Goal: Find specific page/section: Find specific page/section

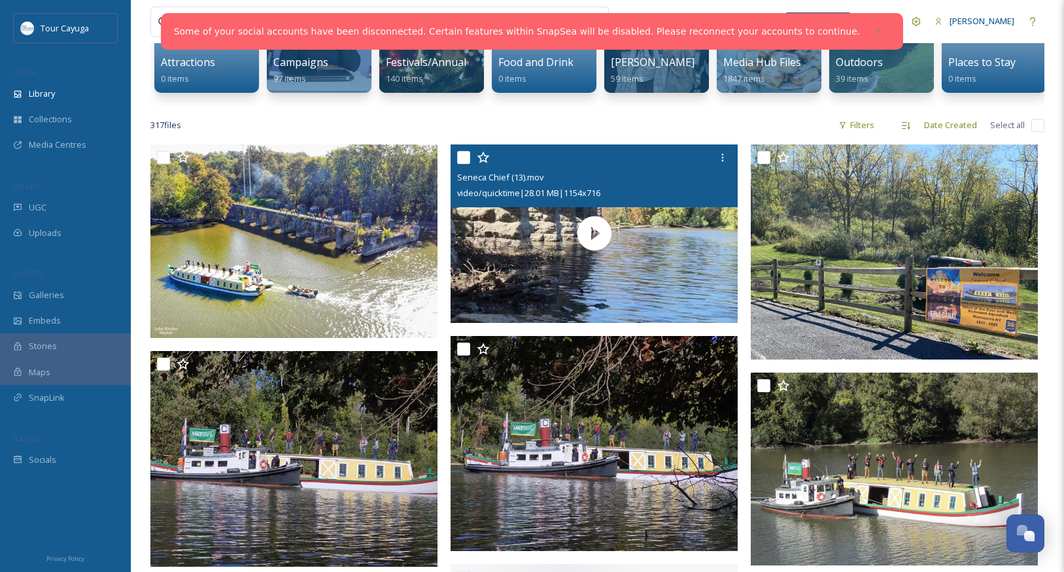
scroll to position [180, 0]
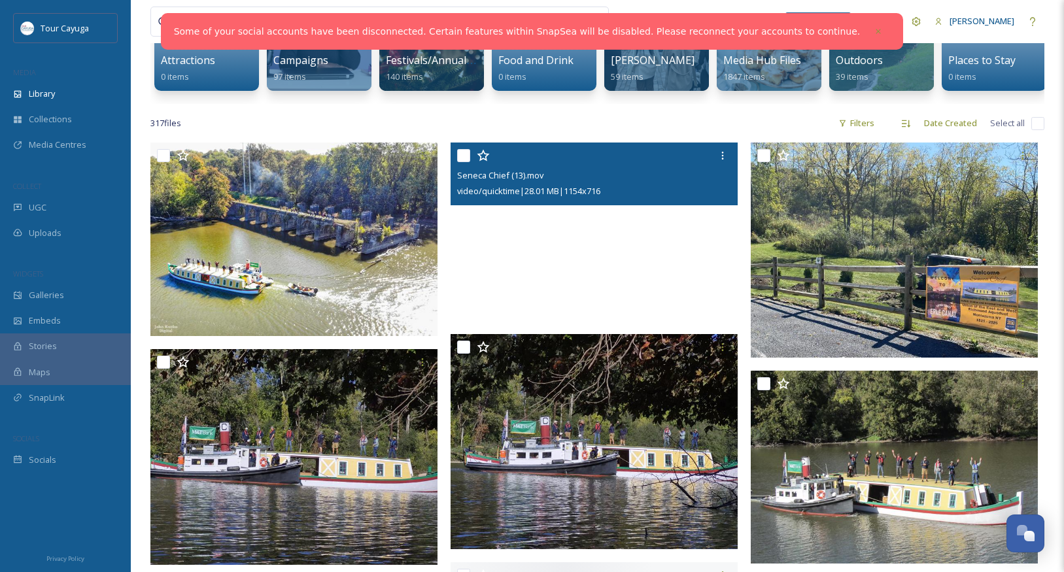
click at [594, 237] on video "Seneca Chief (13).mov" at bounding box center [594, 232] width 287 height 178
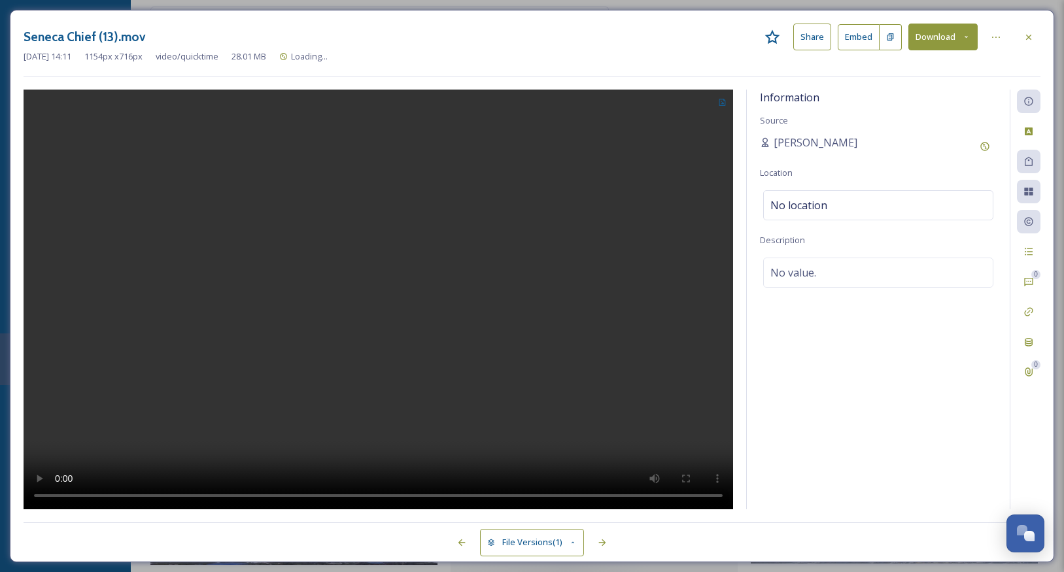
click at [374, 306] on video at bounding box center [379, 300] width 710 height 421
click at [1028, 33] on icon at bounding box center [1029, 37] width 10 height 10
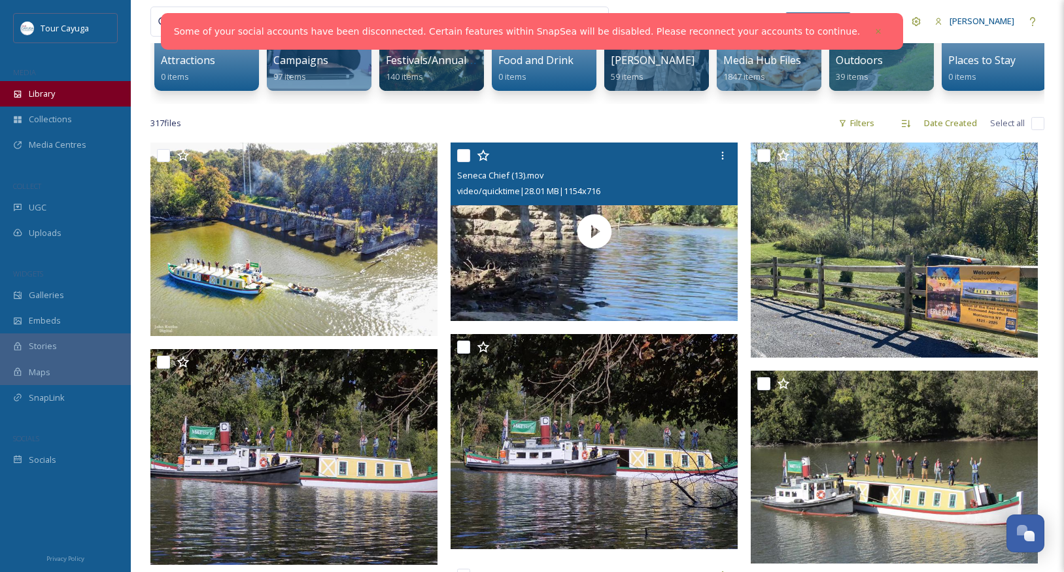
click at [54, 90] on span "Library" at bounding box center [42, 94] width 26 height 12
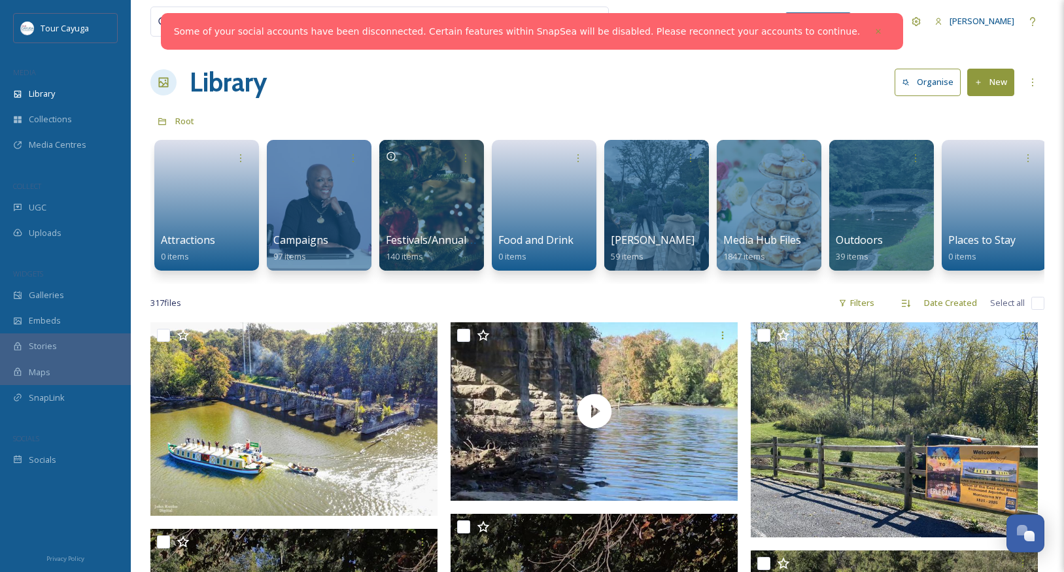
click at [174, 25] on div at bounding box center [330, 21] width 344 height 29
click at [874, 31] on icon at bounding box center [878, 31] width 9 height 9
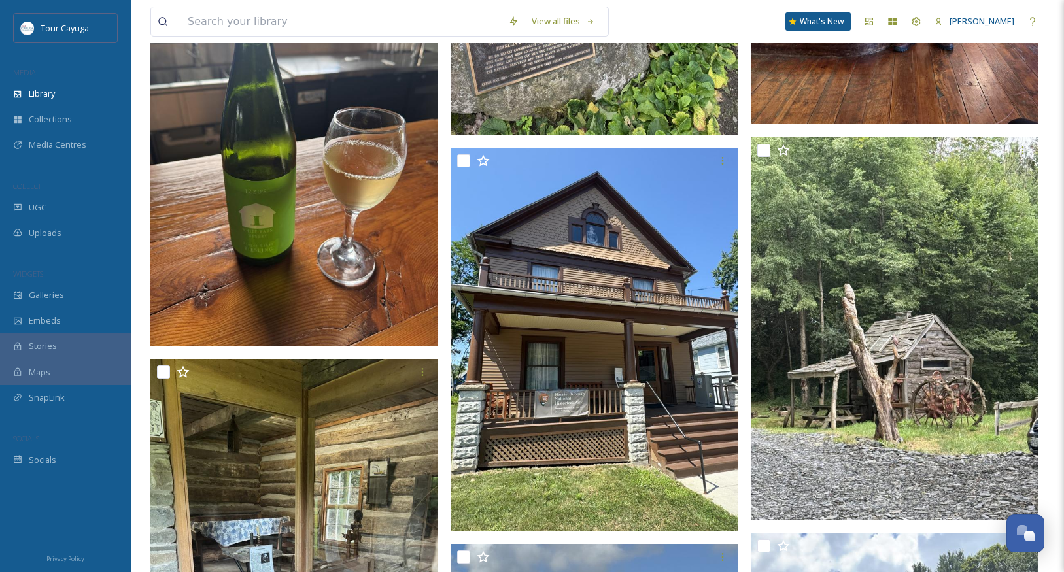
scroll to position [5804, 0]
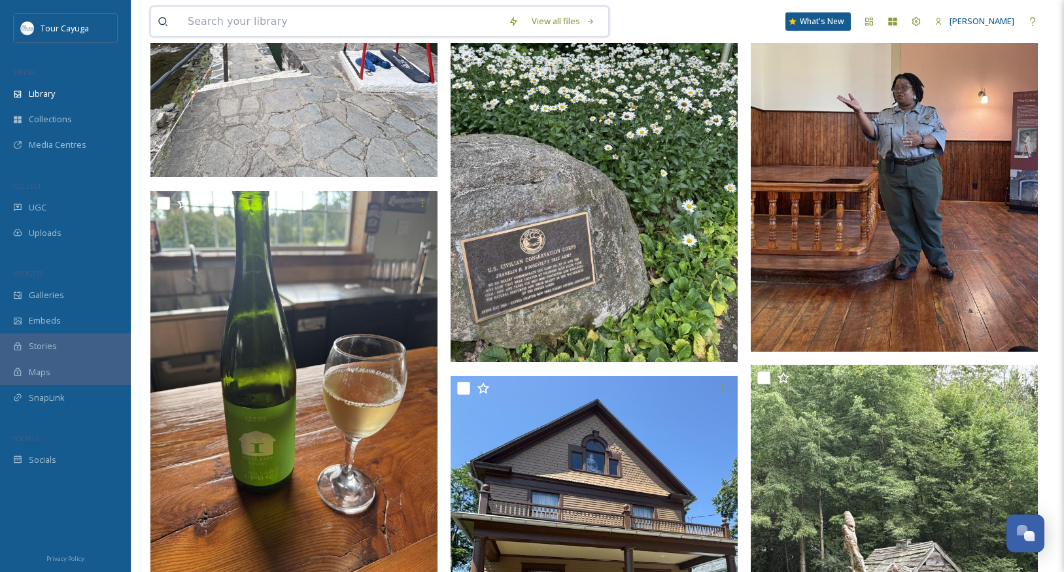
click at [239, 24] on input at bounding box center [341, 21] width 321 height 29
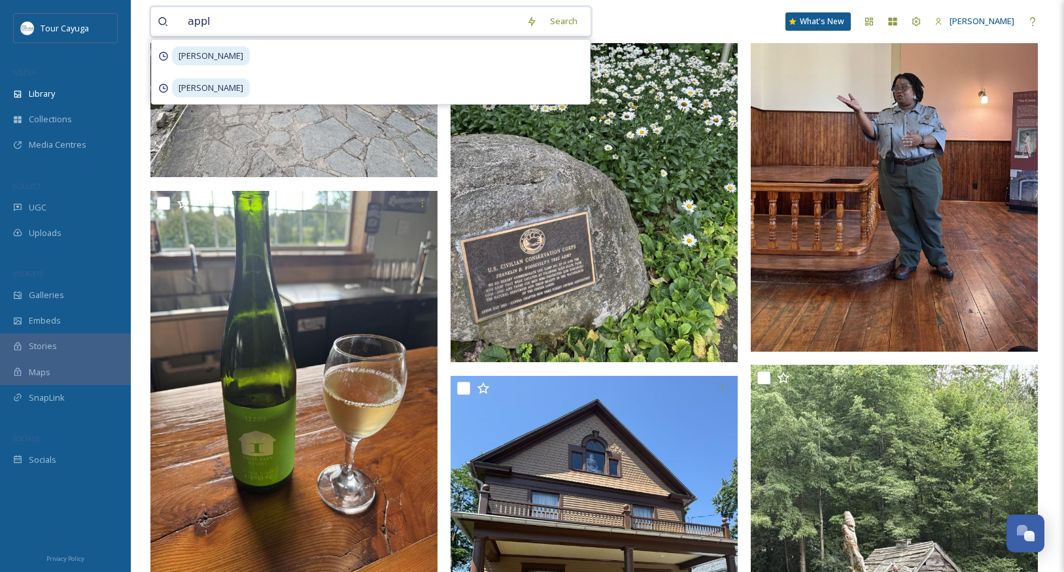
type input "apple"
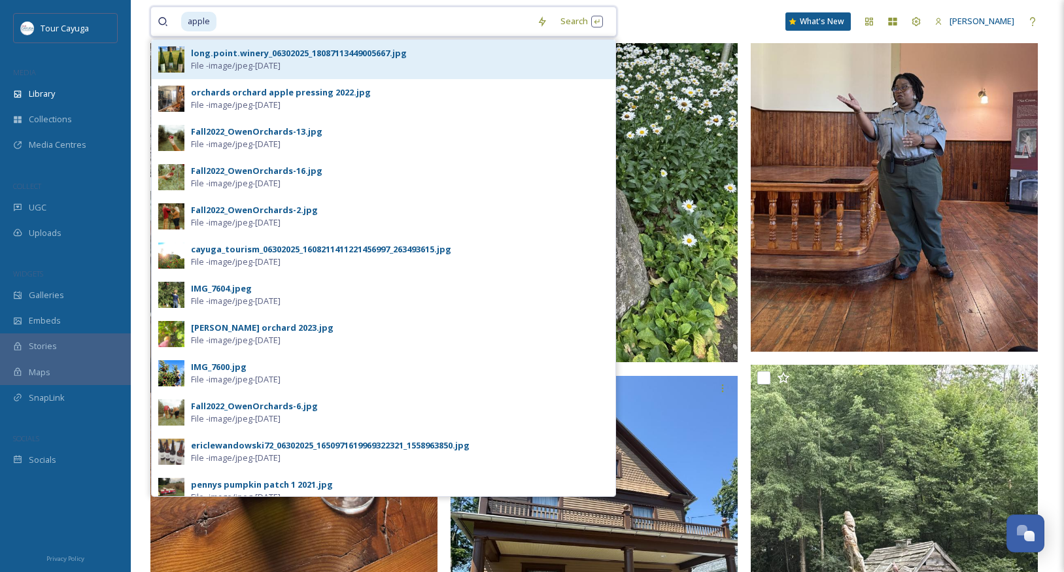
scroll to position [0, 0]
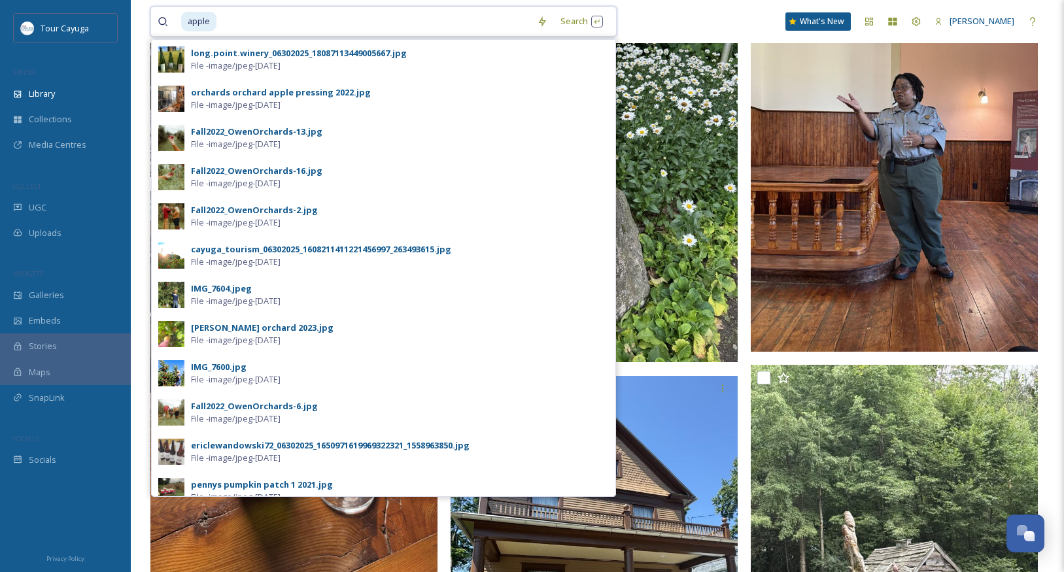
click at [214, 22] on span "apple" at bounding box center [198, 21] width 35 height 19
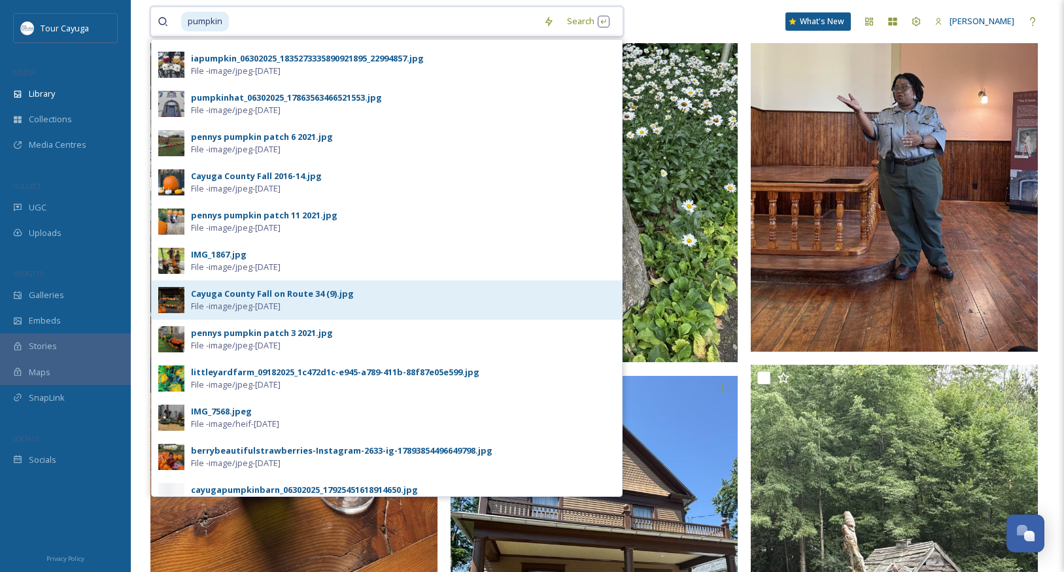
scroll to position [232, 0]
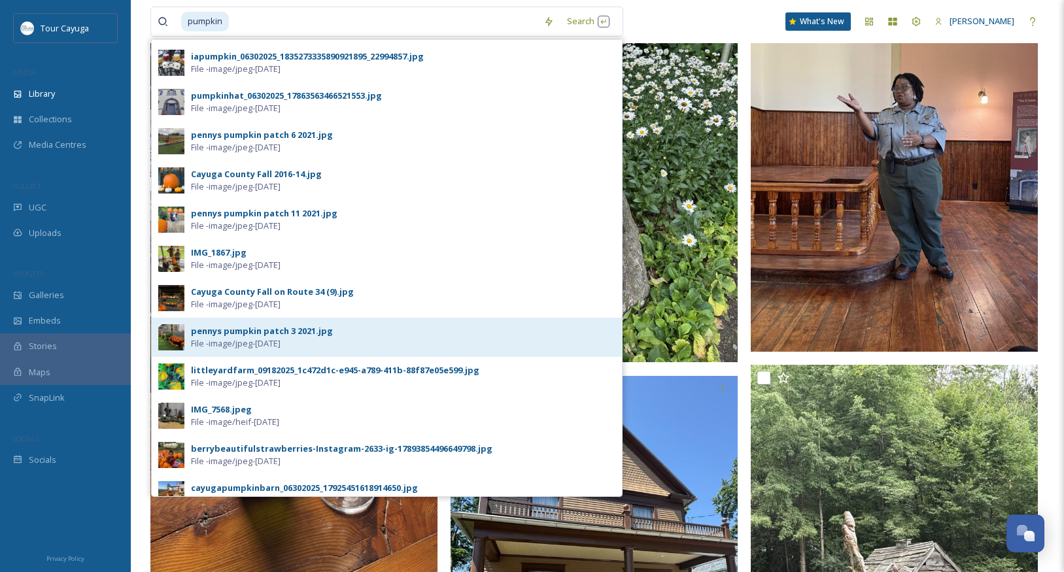
click at [241, 332] on div "pennys pumpkin patch 3 2021.jpg" at bounding box center [262, 331] width 142 height 12
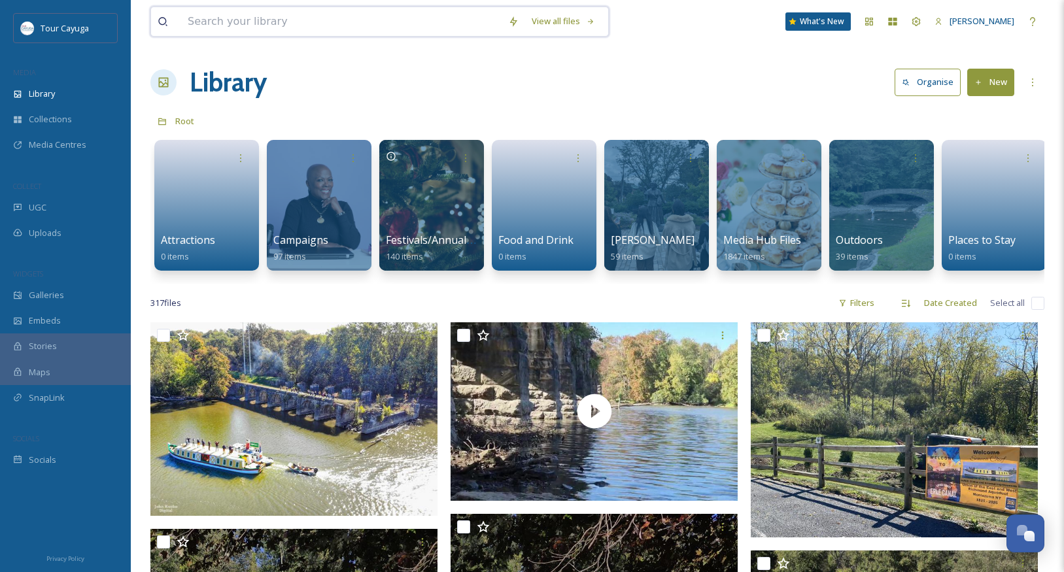
click at [243, 25] on input at bounding box center [341, 21] width 321 height 29
type input "pumpkin"
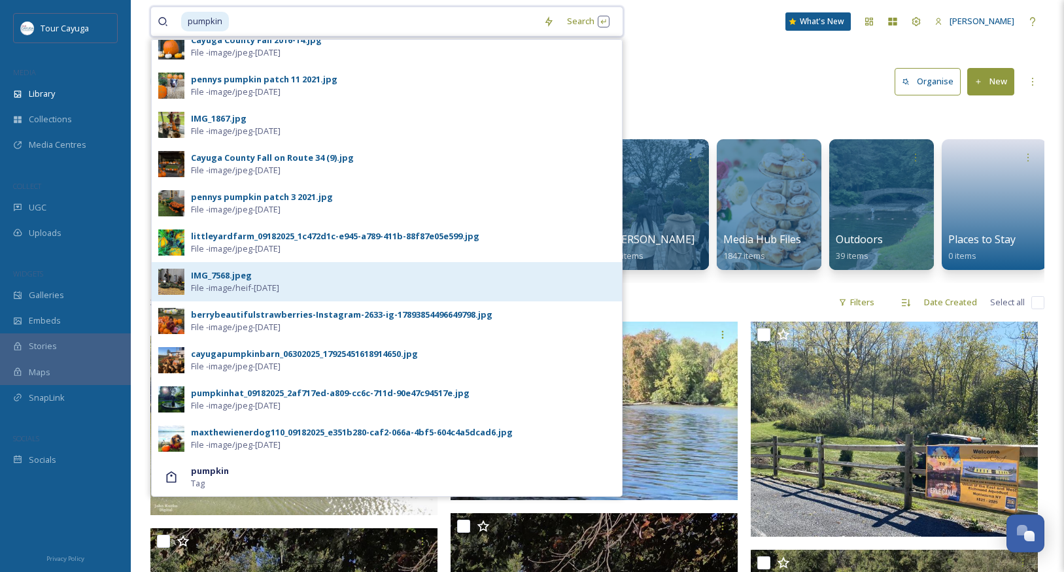
scroll to position [366, 0]
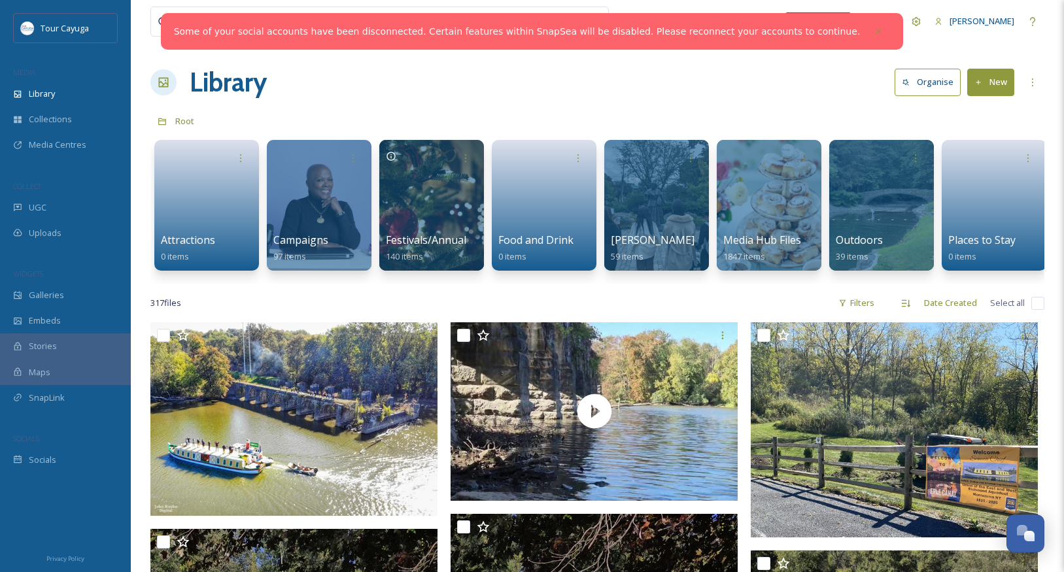
scroll to position [935, 0]
